Goal: Transaction & Acquisition: Obtain resource

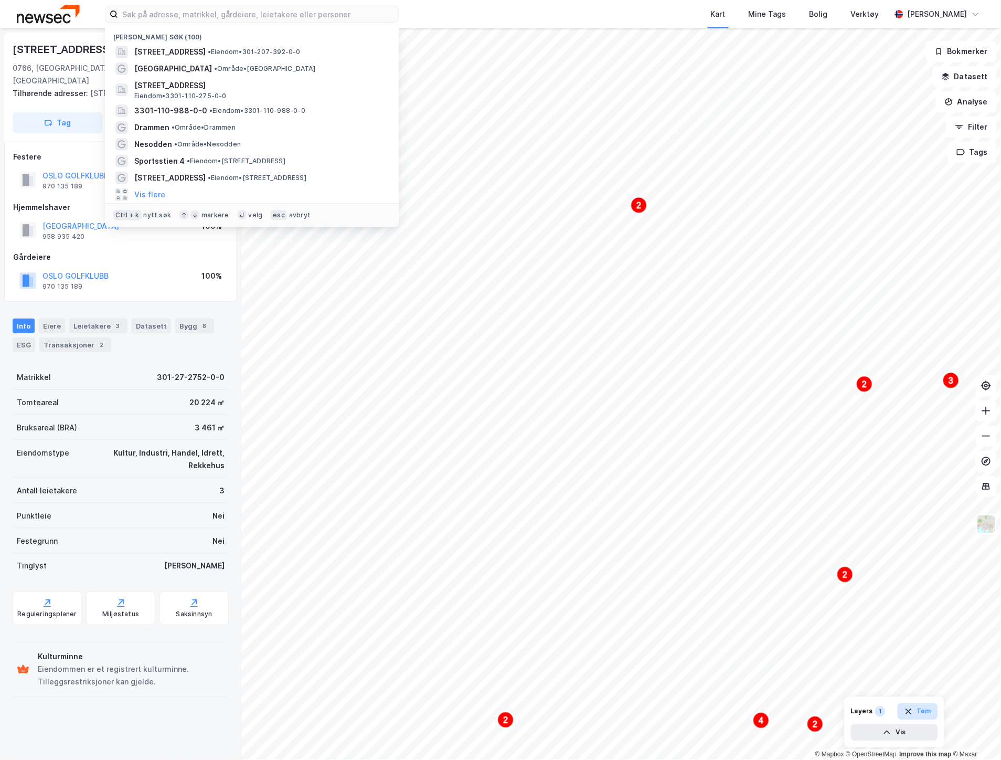
click at [927, 714] on button "Tøm" at bounding box center [918, 711] width 40 height 17
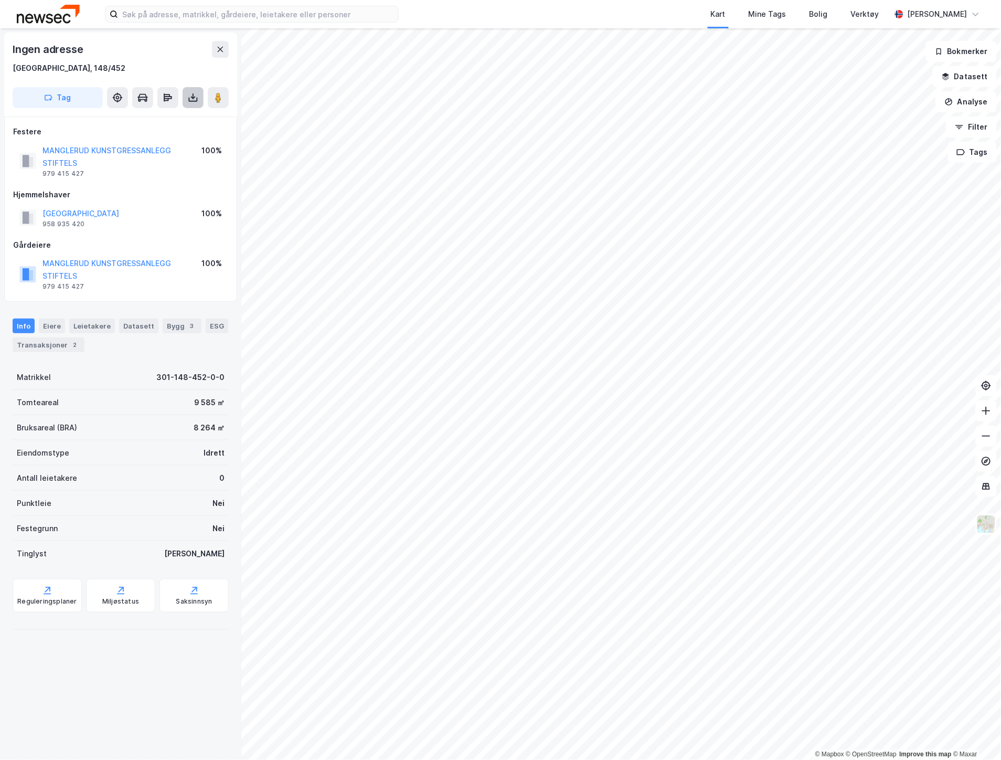
click at [196, 102] on icon at bounding box center [193, 97] width 10 height 10
click at [168, 119] on div "Last ned grunnbok" at bounding box center [141, 118] width 61 height 8
